Goal: Check status: Check status

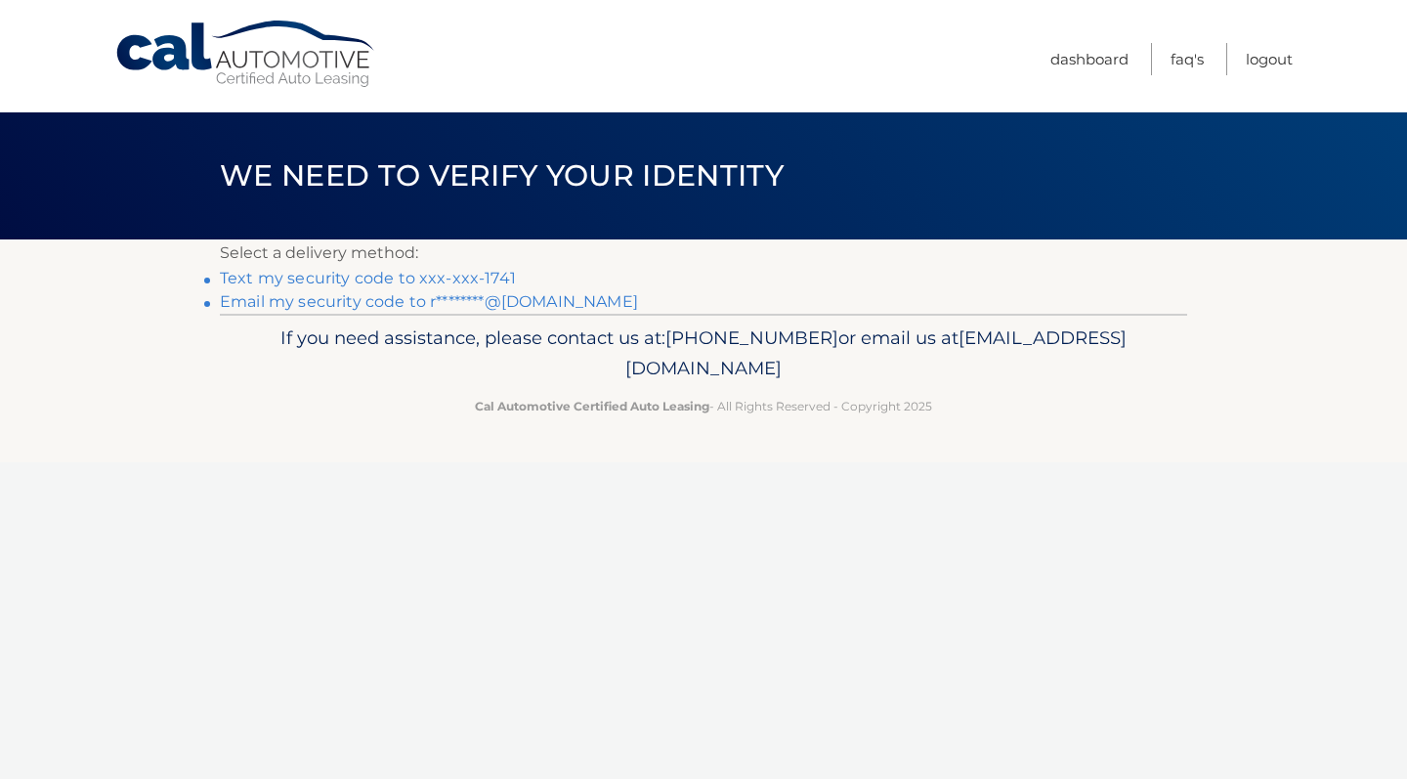
click at [468, 281] on link "Text my security code to xxx-xxx-1741" at bounding box center [368, 278] width 296 height 19
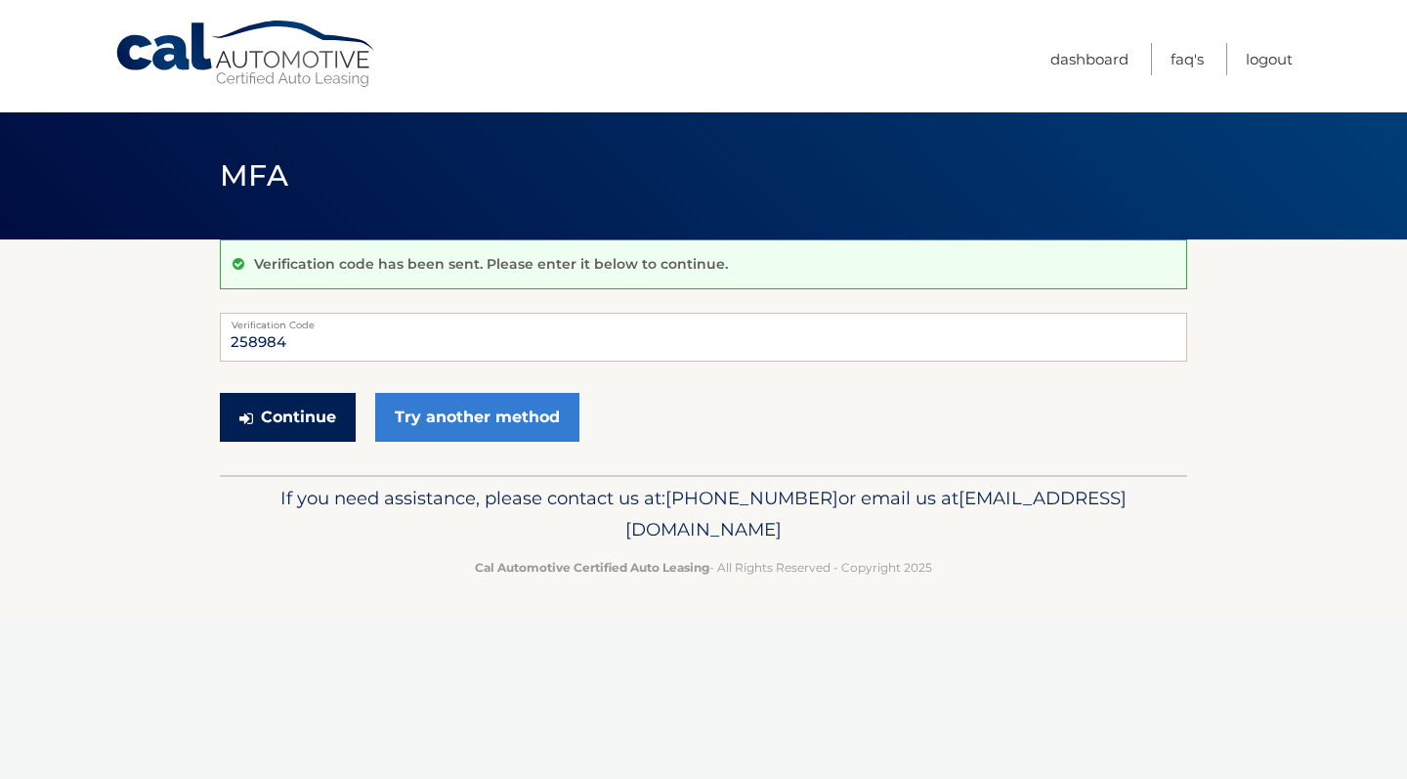
type input "258984"
click at [255, 426] on button "Continue" at bounding box center [288, 417] width 136 height 49
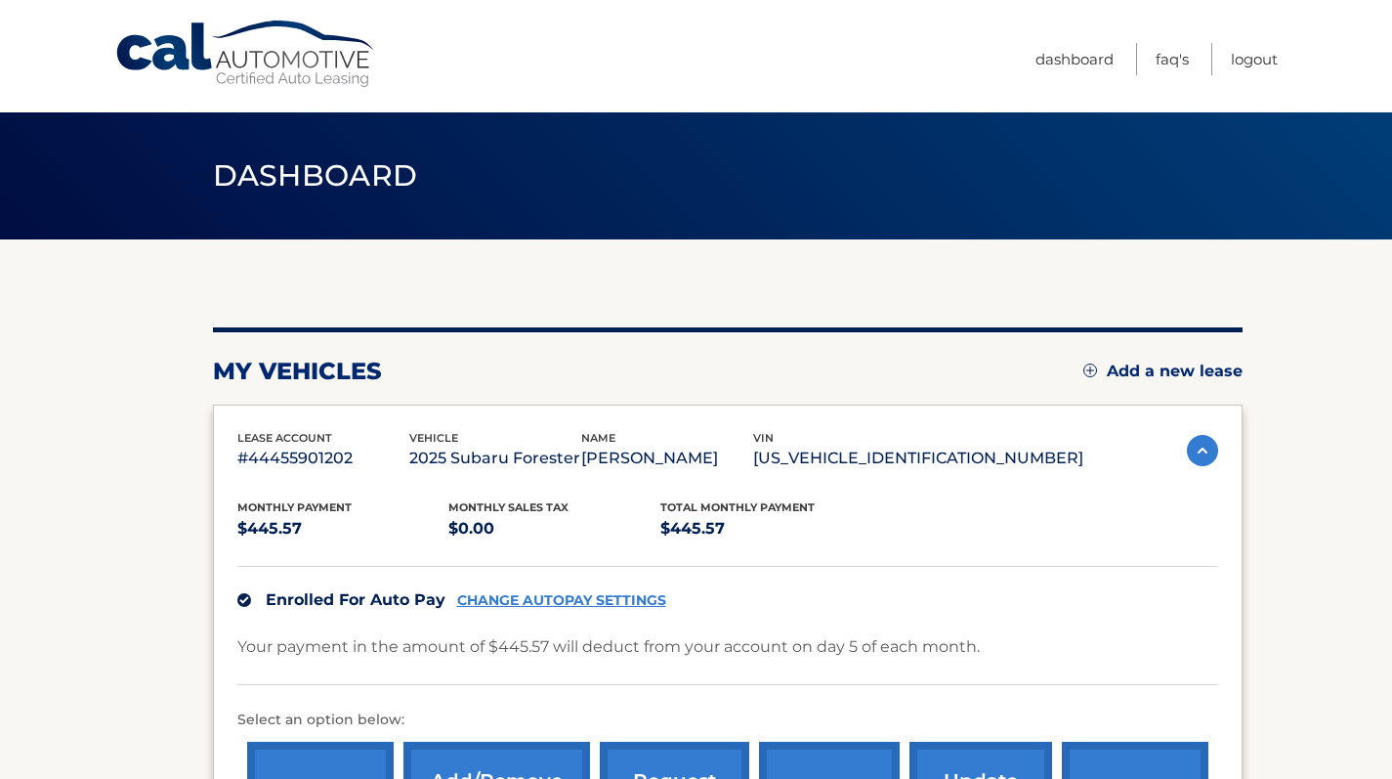
scroll to position [327, 0]
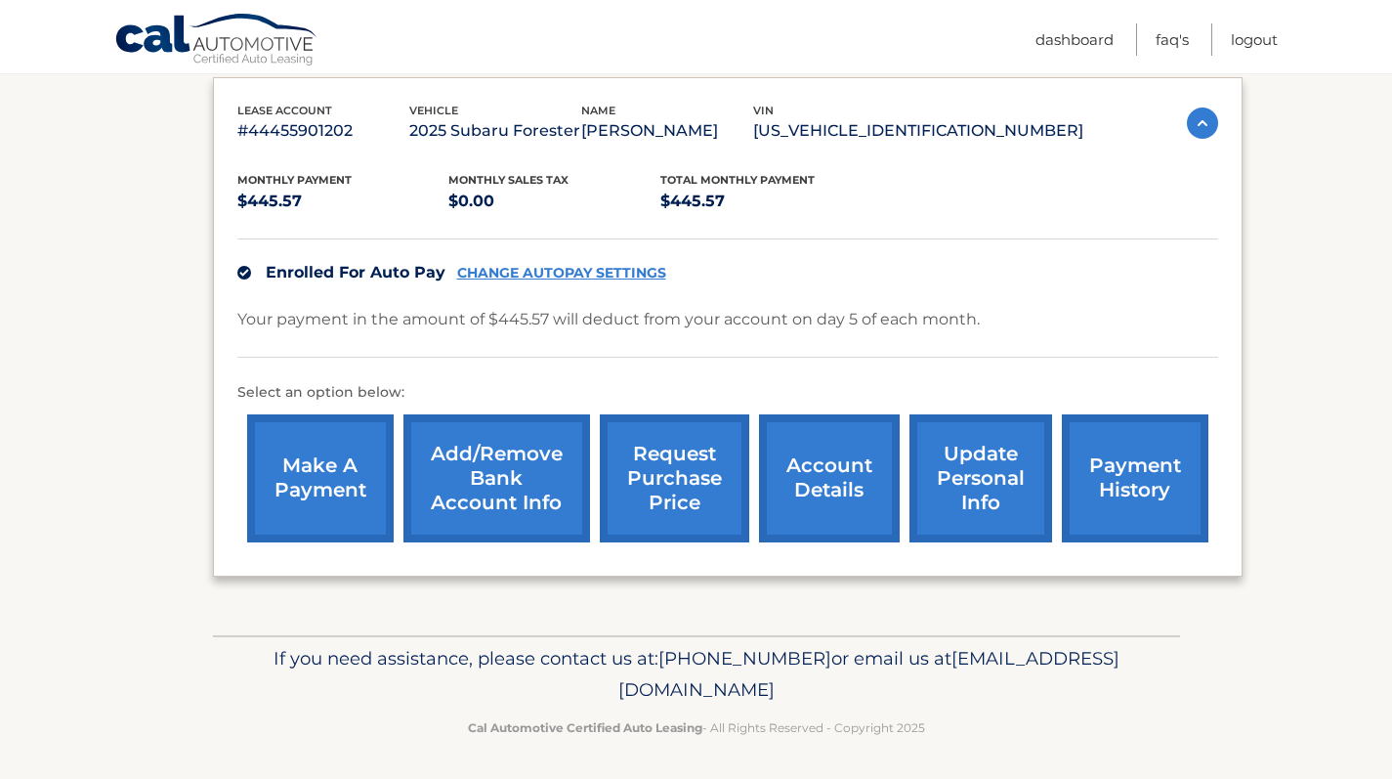
click at [1117, 466] on link "payment history" at bounding box center [1135, 478] width 147 height 128
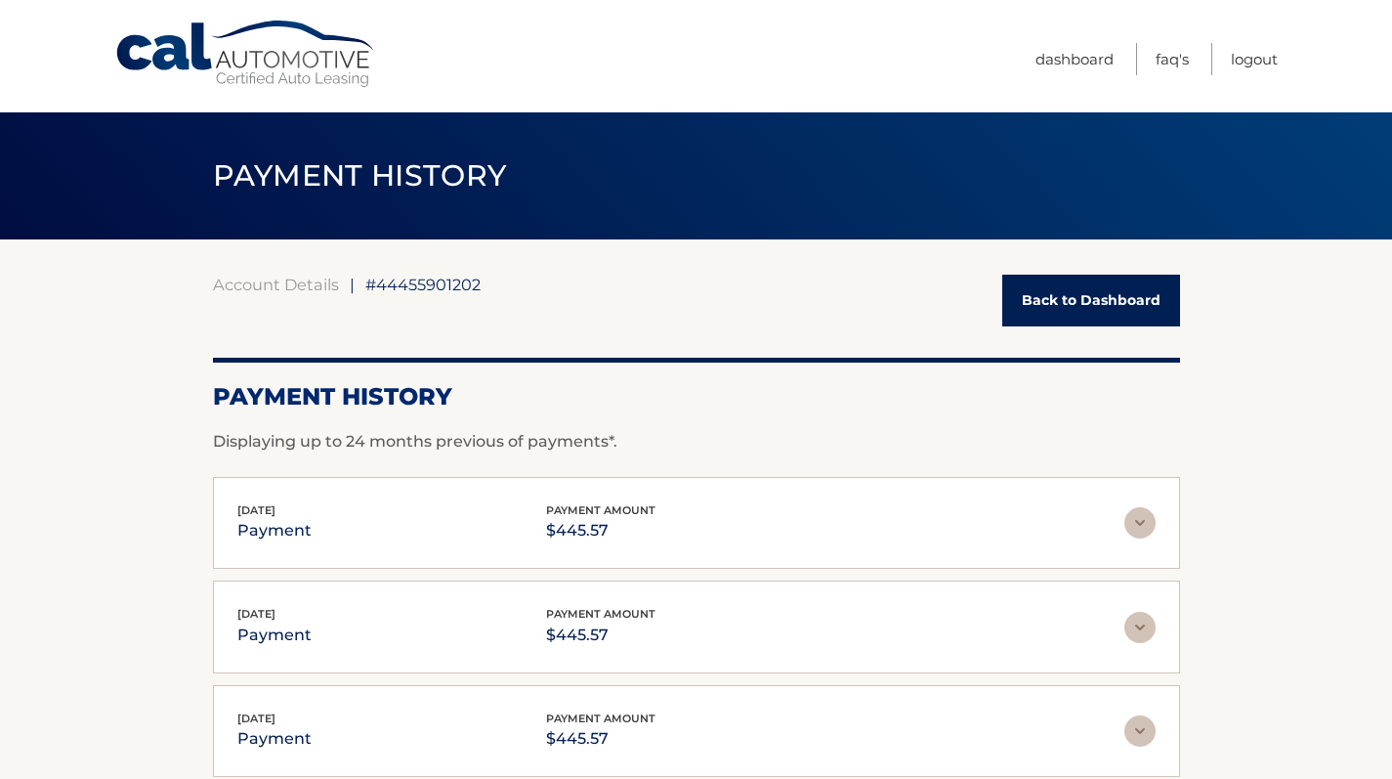
click at [1061, 307] on link "Back to Dashboard" at bounding box center [1091, 300] width 178 height 52
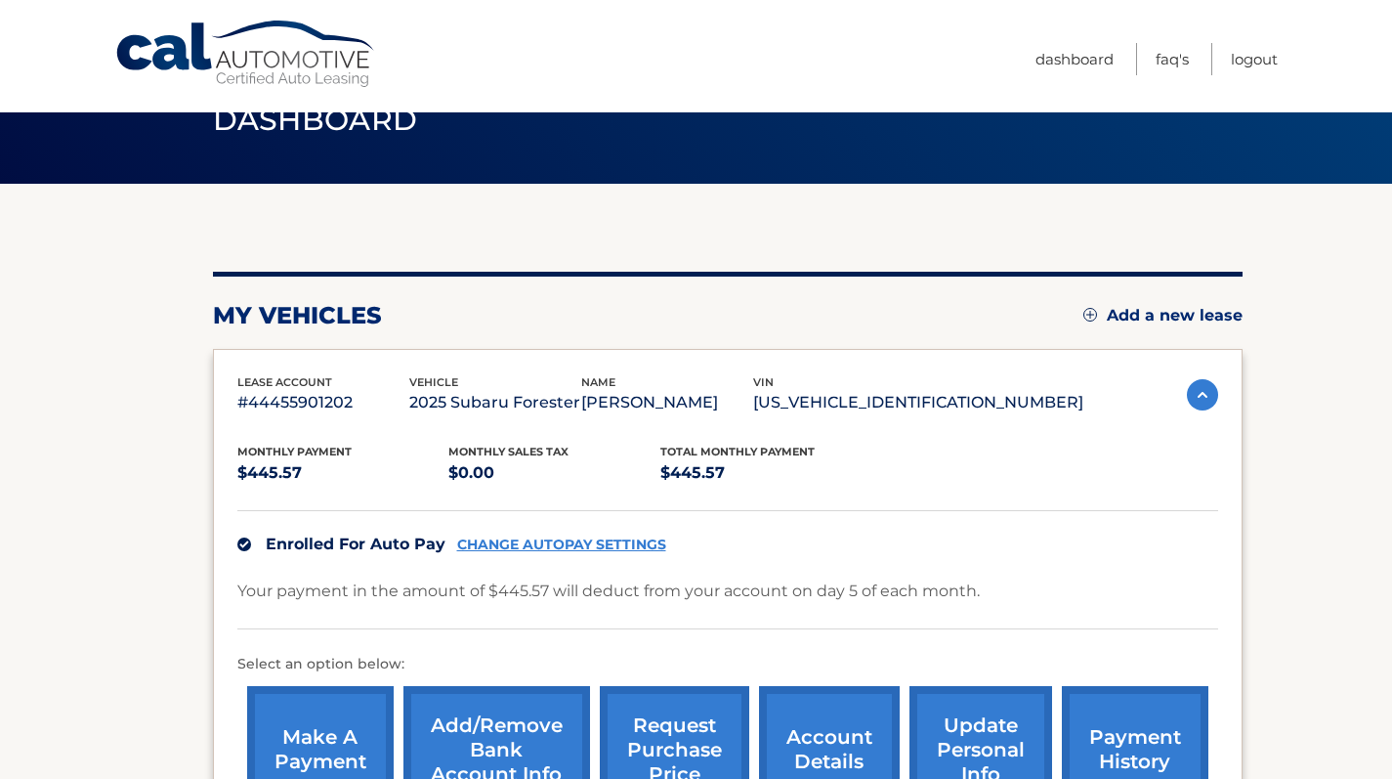
scroll to position [237, 0]
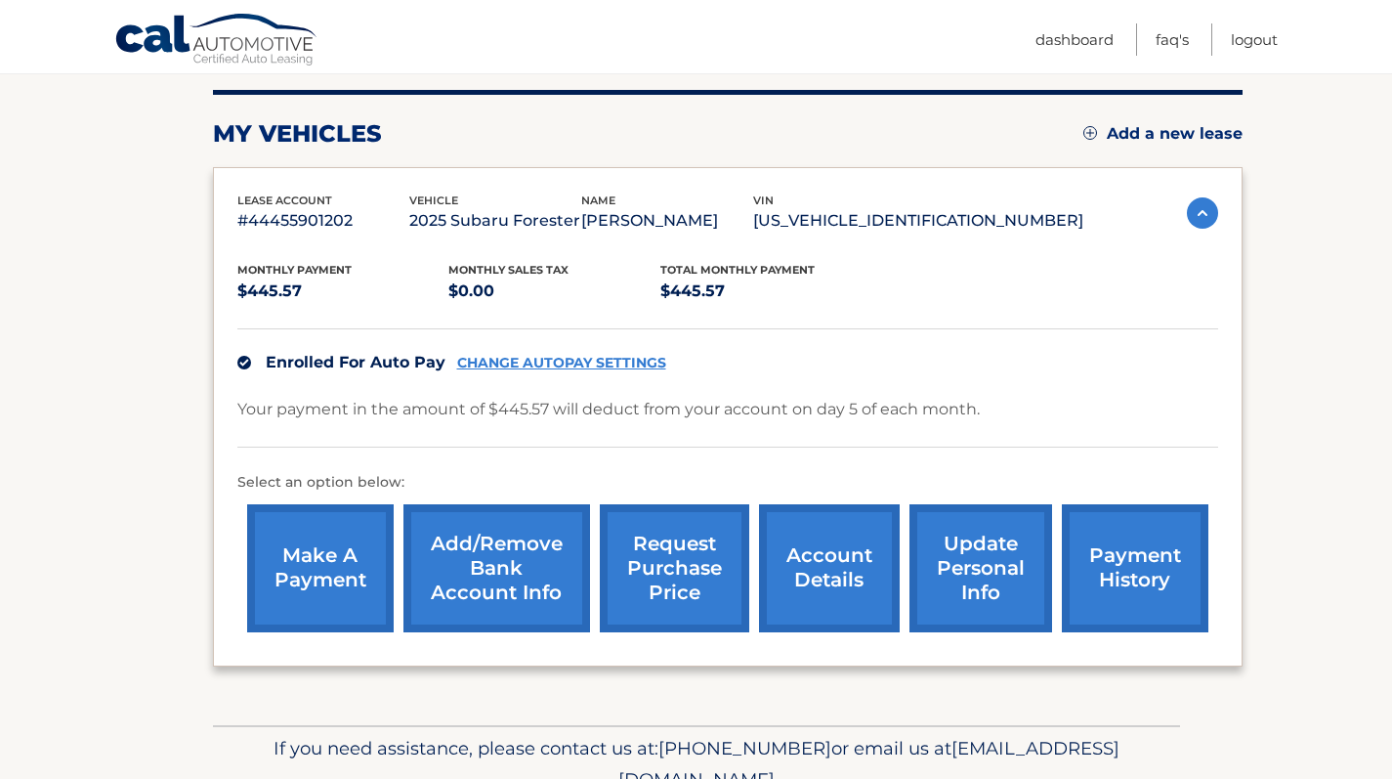
click at [833, 534] on link "account details" at bounding box center [829, 568] width 141 height 128
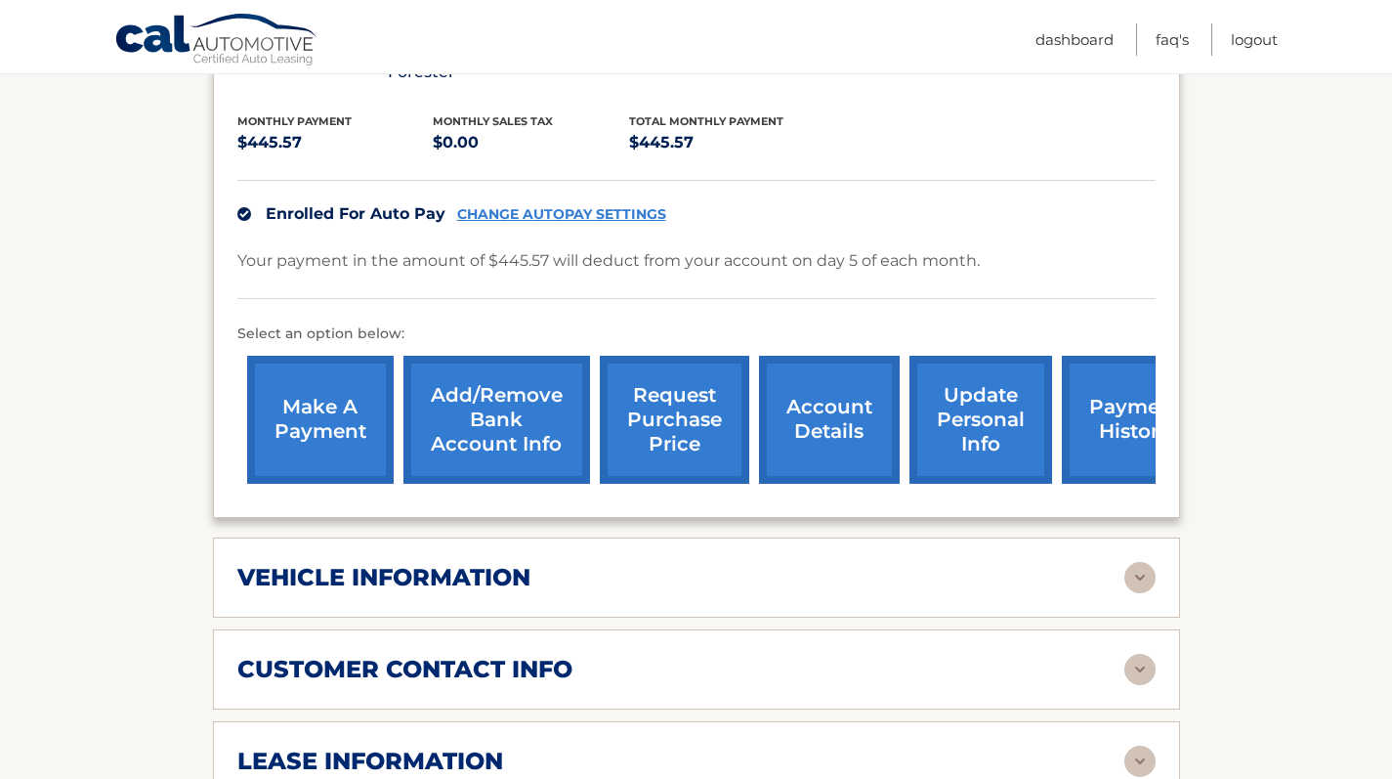
scroll to position [780, 0]
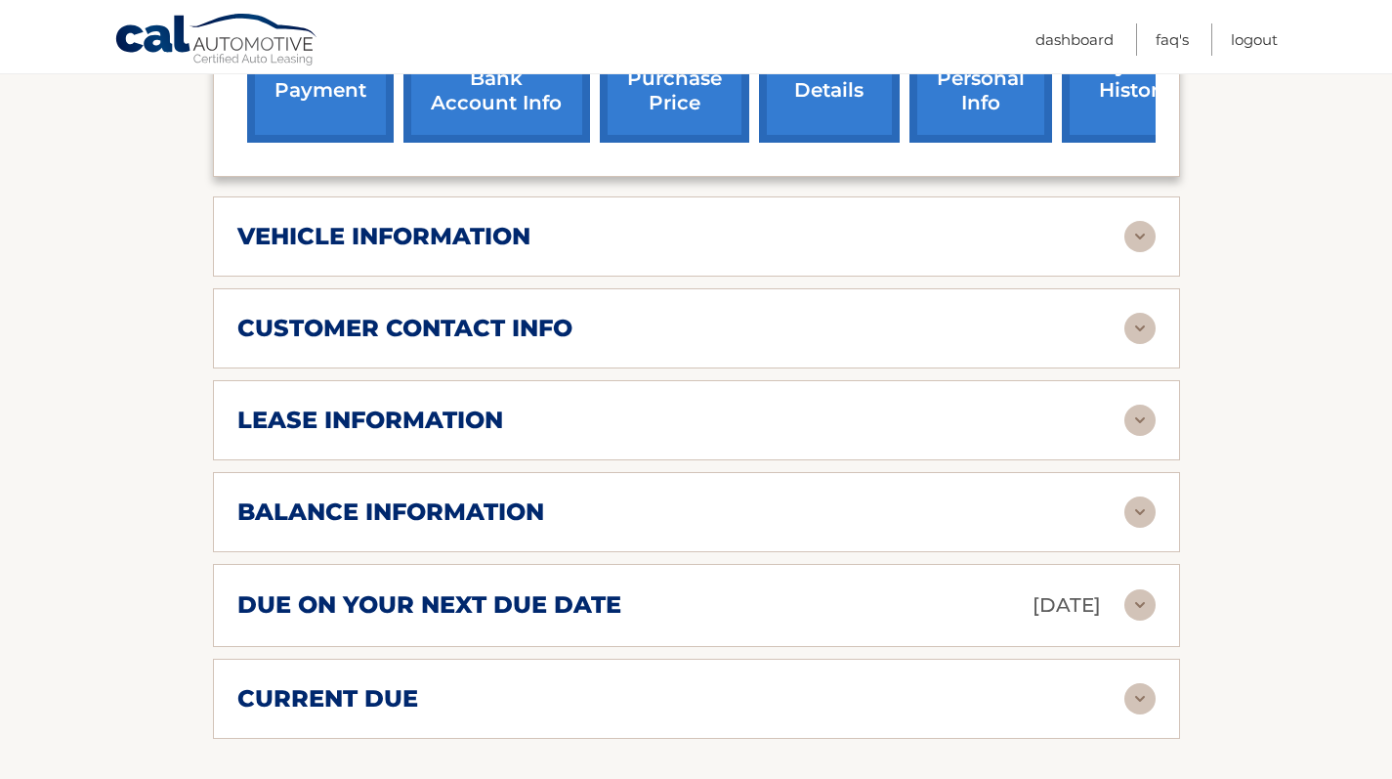
click at [765, 497] on div "balance information" at bounding box center [680, 511] width 887 height 29
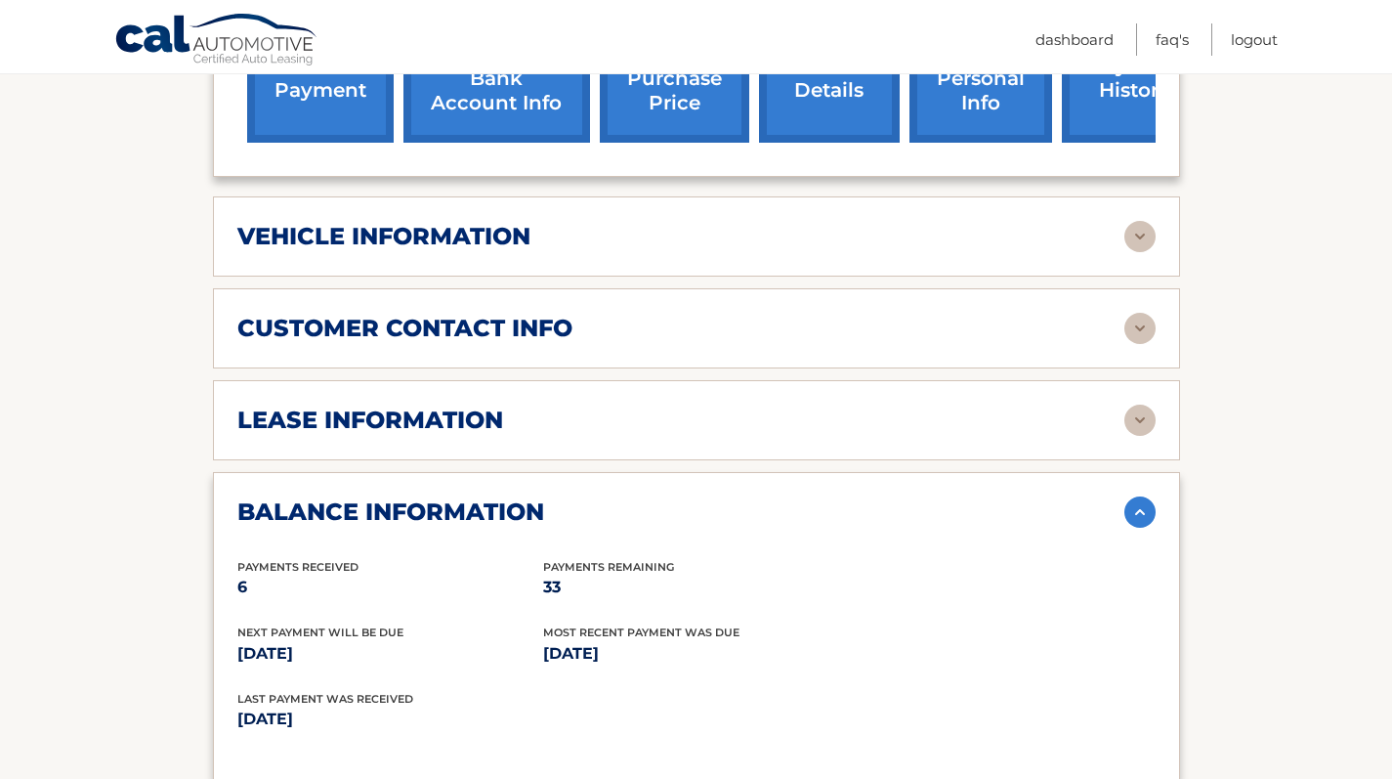
click at [744, 405] on div "lease information" at bounding box center [680, 419] width 887 height 29
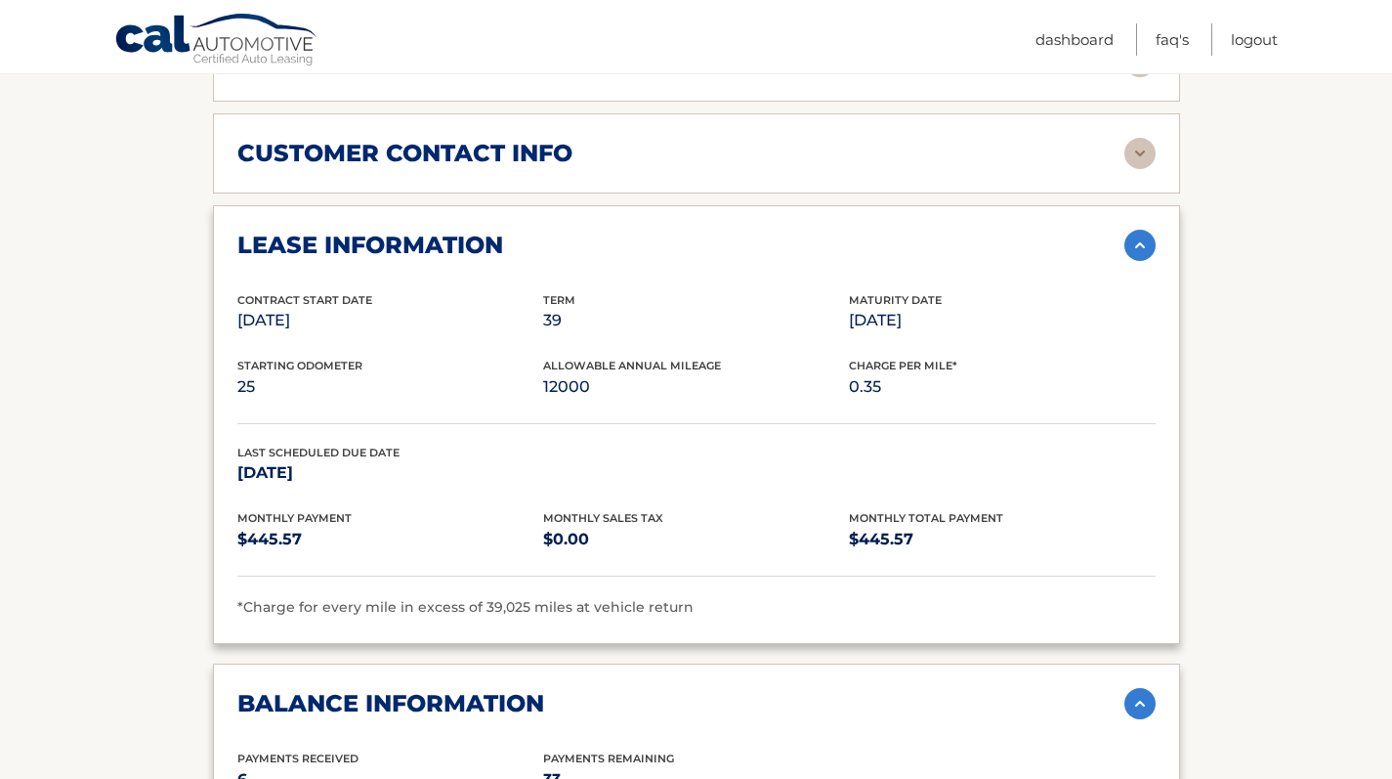
scroll to position [1372, 0]
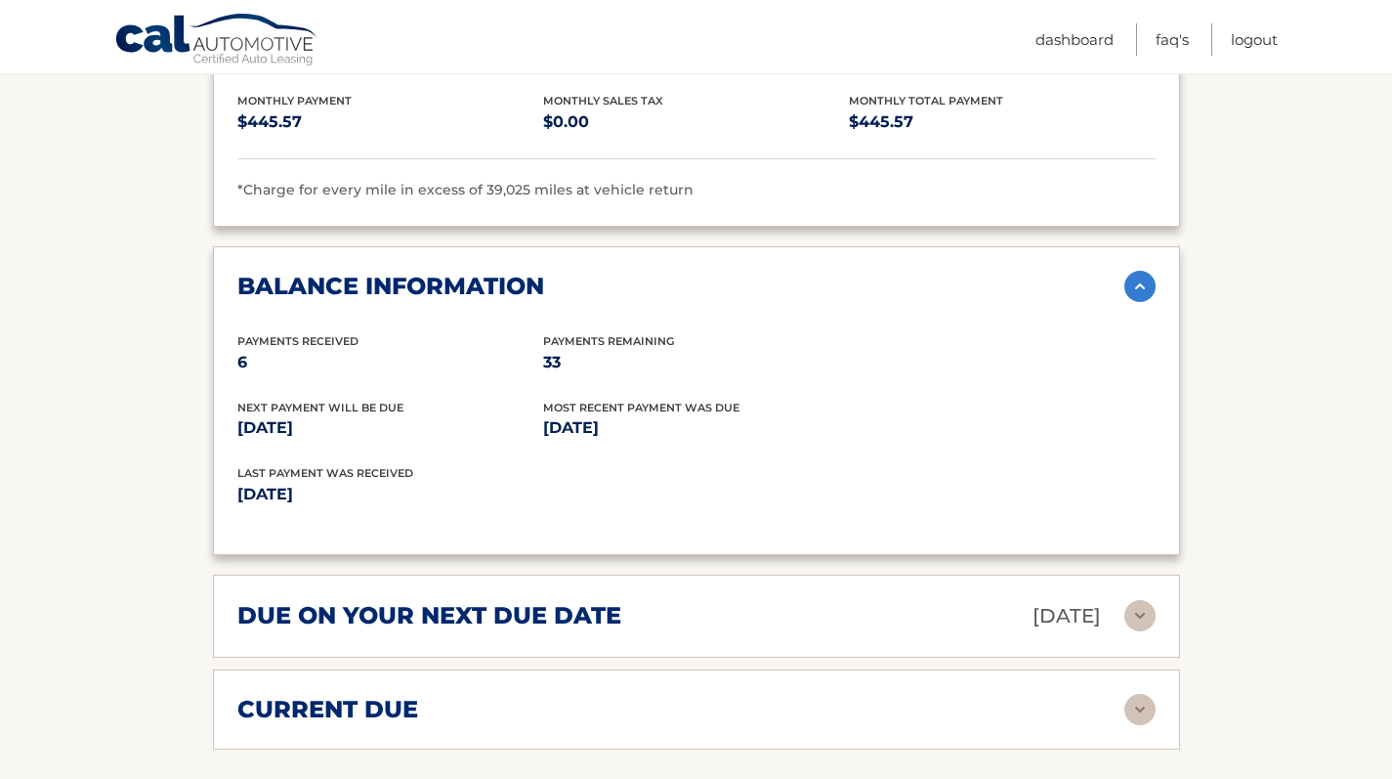
click at [502, 695] on div "current due" at bounding box center [680, 709] width 887 height 29
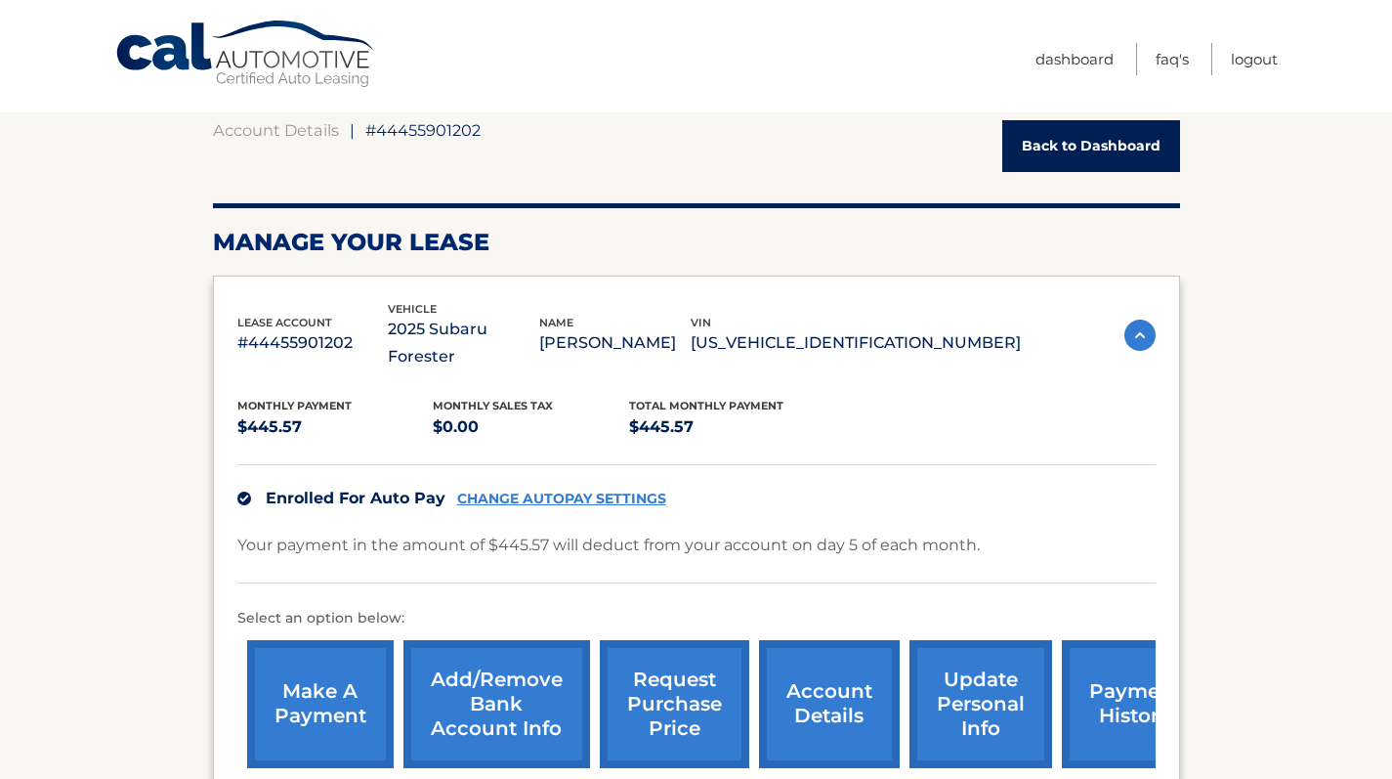
scroll to position [0, 0]
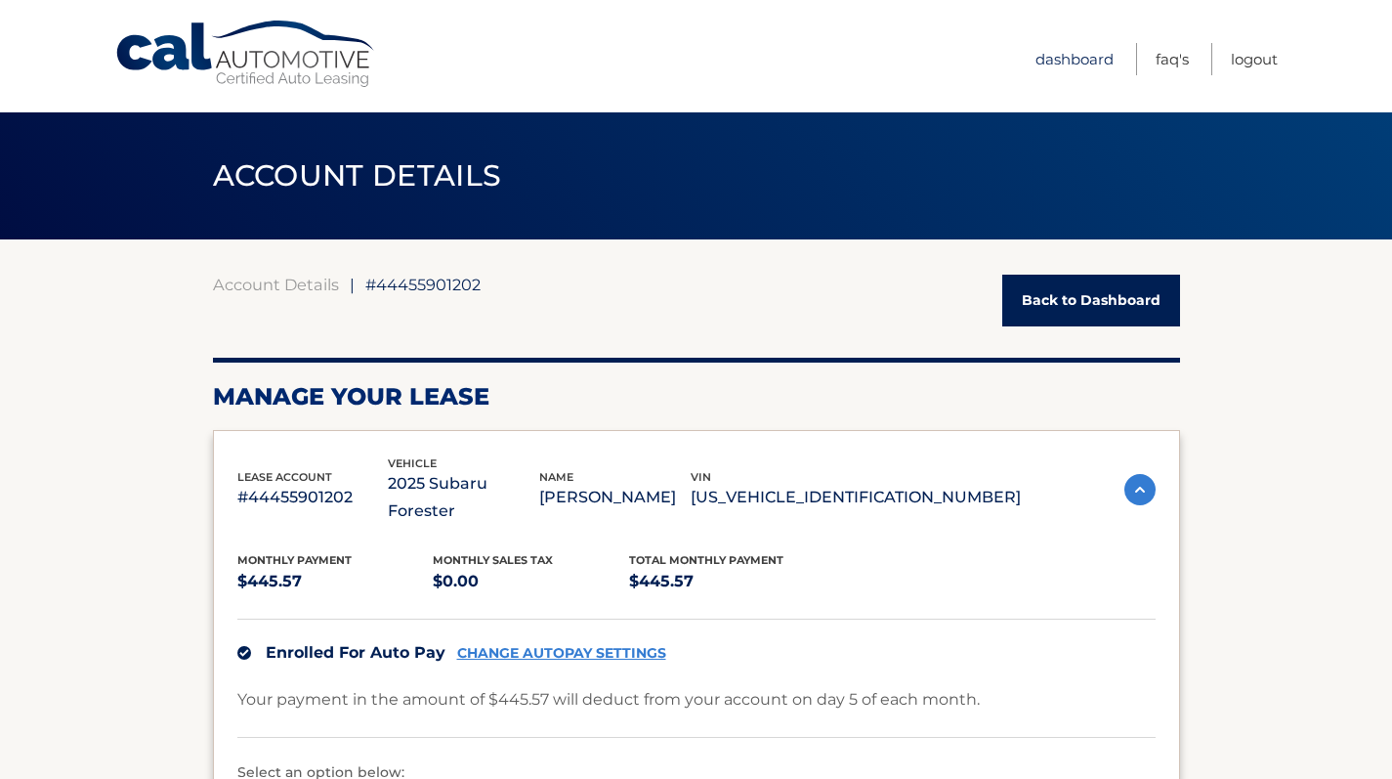
click at [1069, 55] on link "Dashboard" at bounding box center [1074, 59] width 78 height 32
